Goal: Obtain resource: Obtain resource

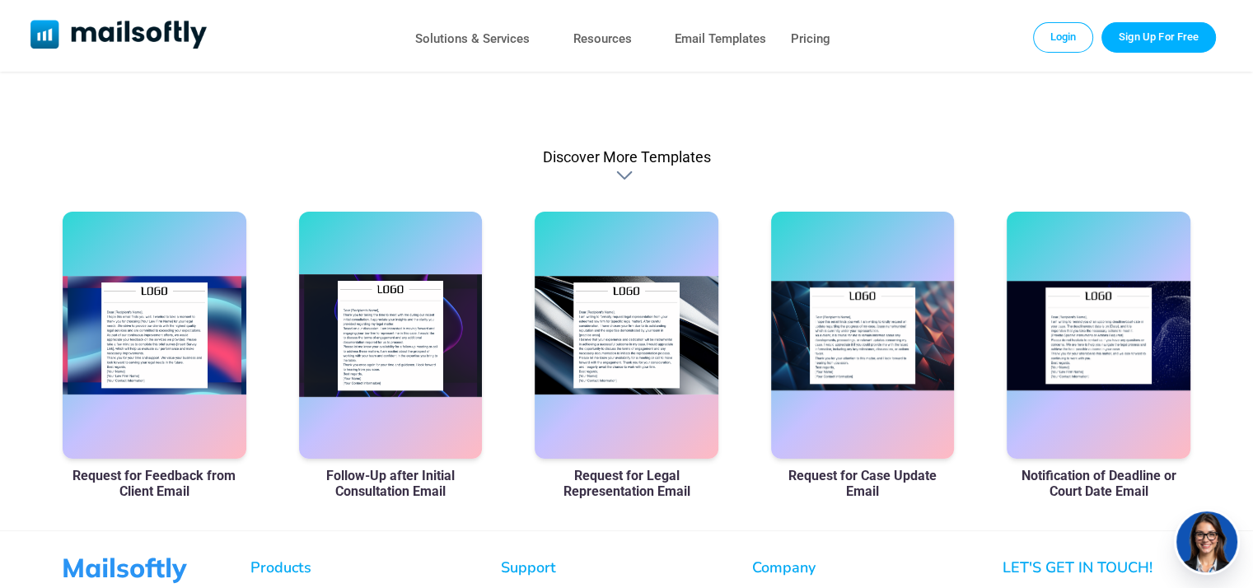
scroll to position [989, 0]
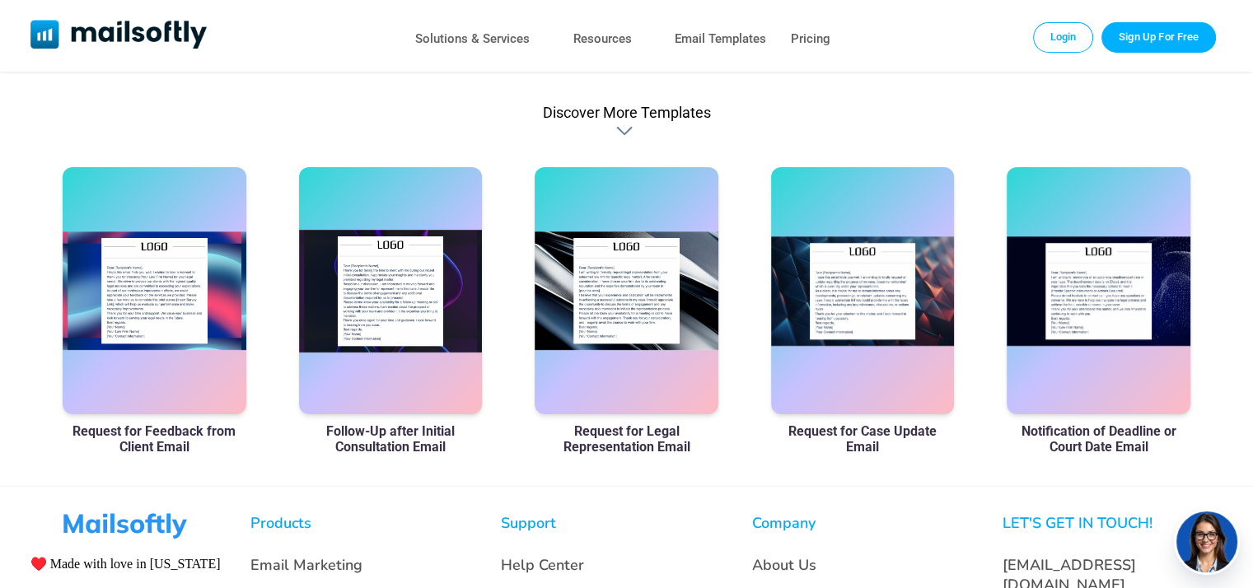
click at [175, 440] on h3 "Request for Feedback from Client Email" at bounding box center [155, 439] width 184 height 31
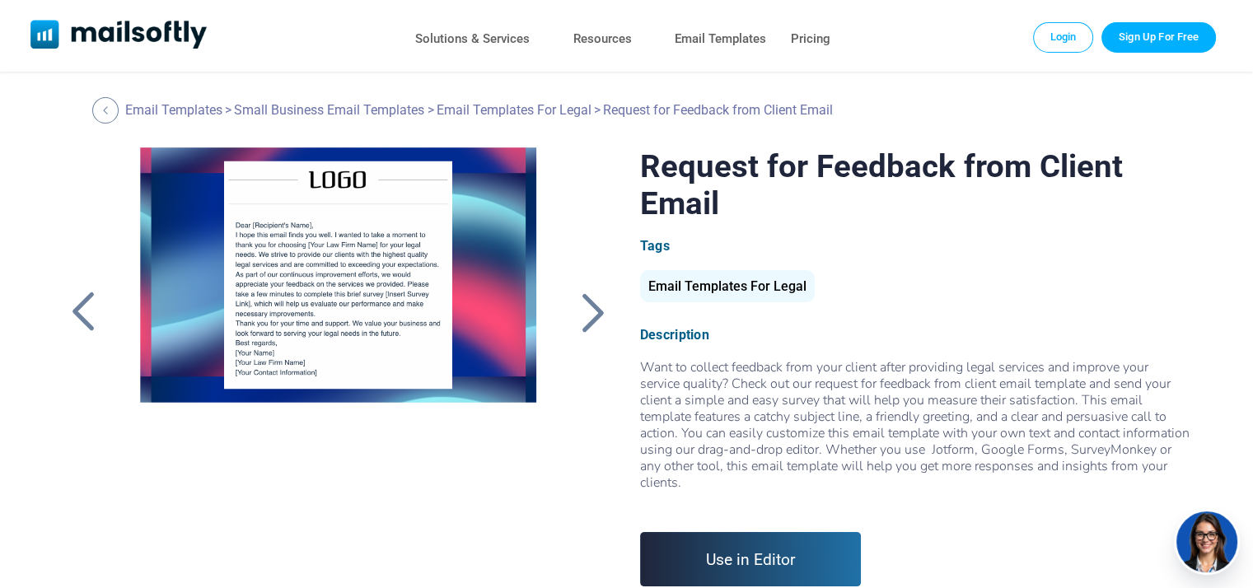
click at [421, 439] on div at bounding box center [338, 354] width 441 height 412
